Goal: Find specific page/section: Find specific page/section

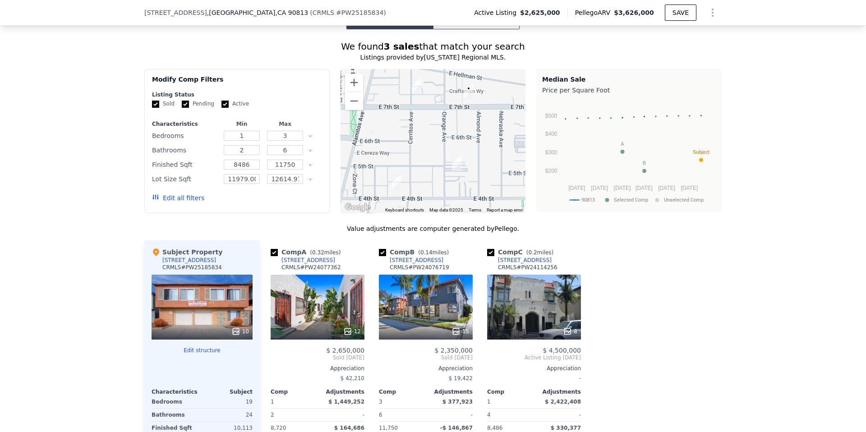
scroll to position [1345, 0]
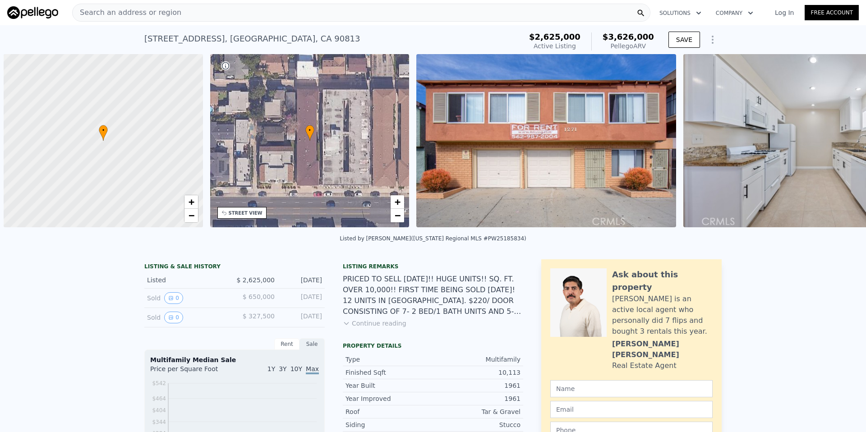
scroll to position [0, 4]
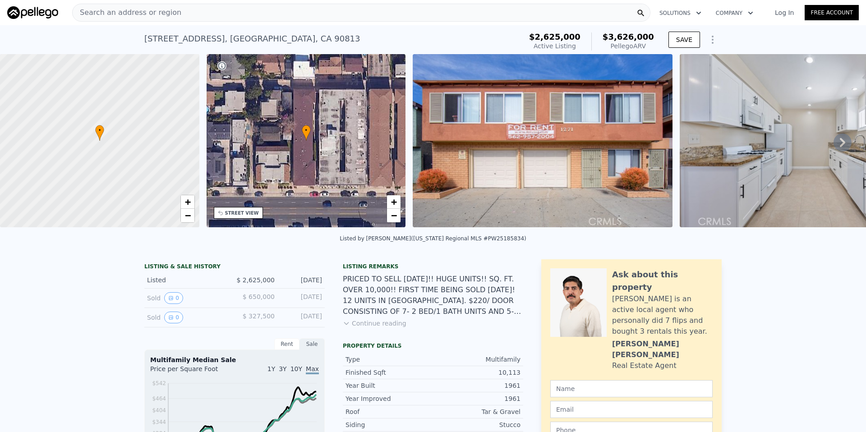
click at [846, 142] on icon at bounding box center [842, 142] width 18 height 18
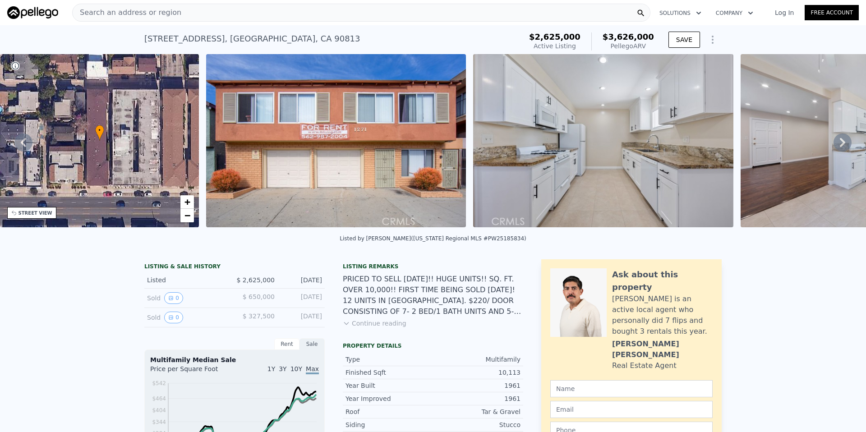
click at [846, 142] on icon at bounding box center [842, 142] width 18 height 18
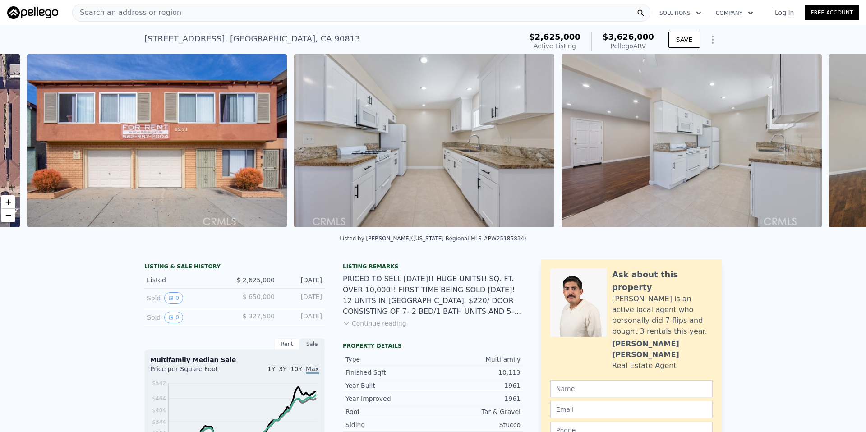
scroll to position [0, 413]
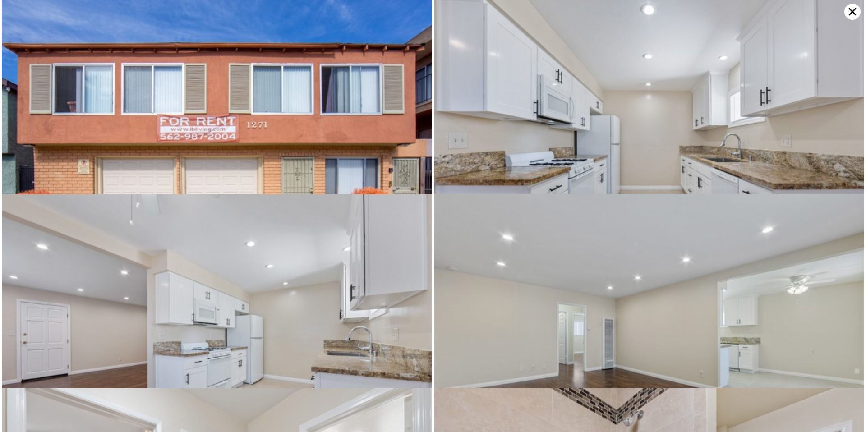
scroll to position [89, 0]
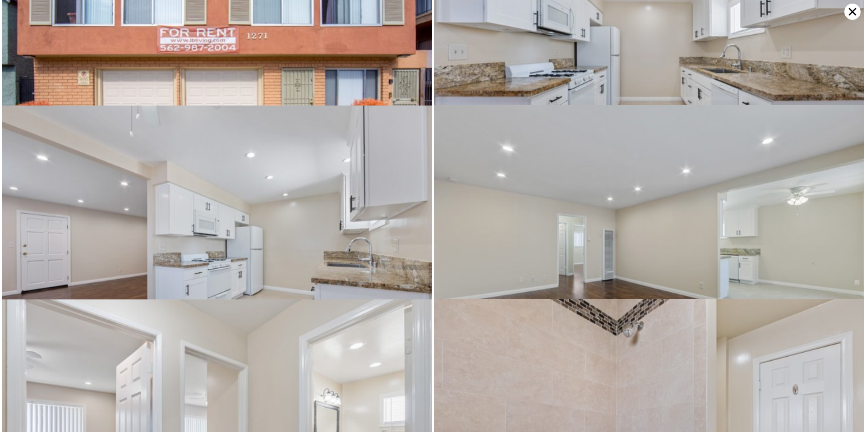
click at [851, 9] on icon at bounding box center [852, 12] width 16 height 16
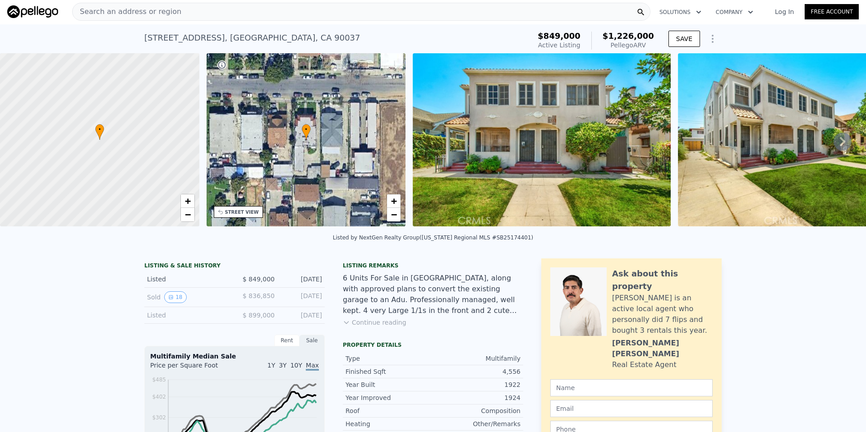
scroll to position [0, 0]
